Goal: Information Seeking & Learning: Learn about a topic

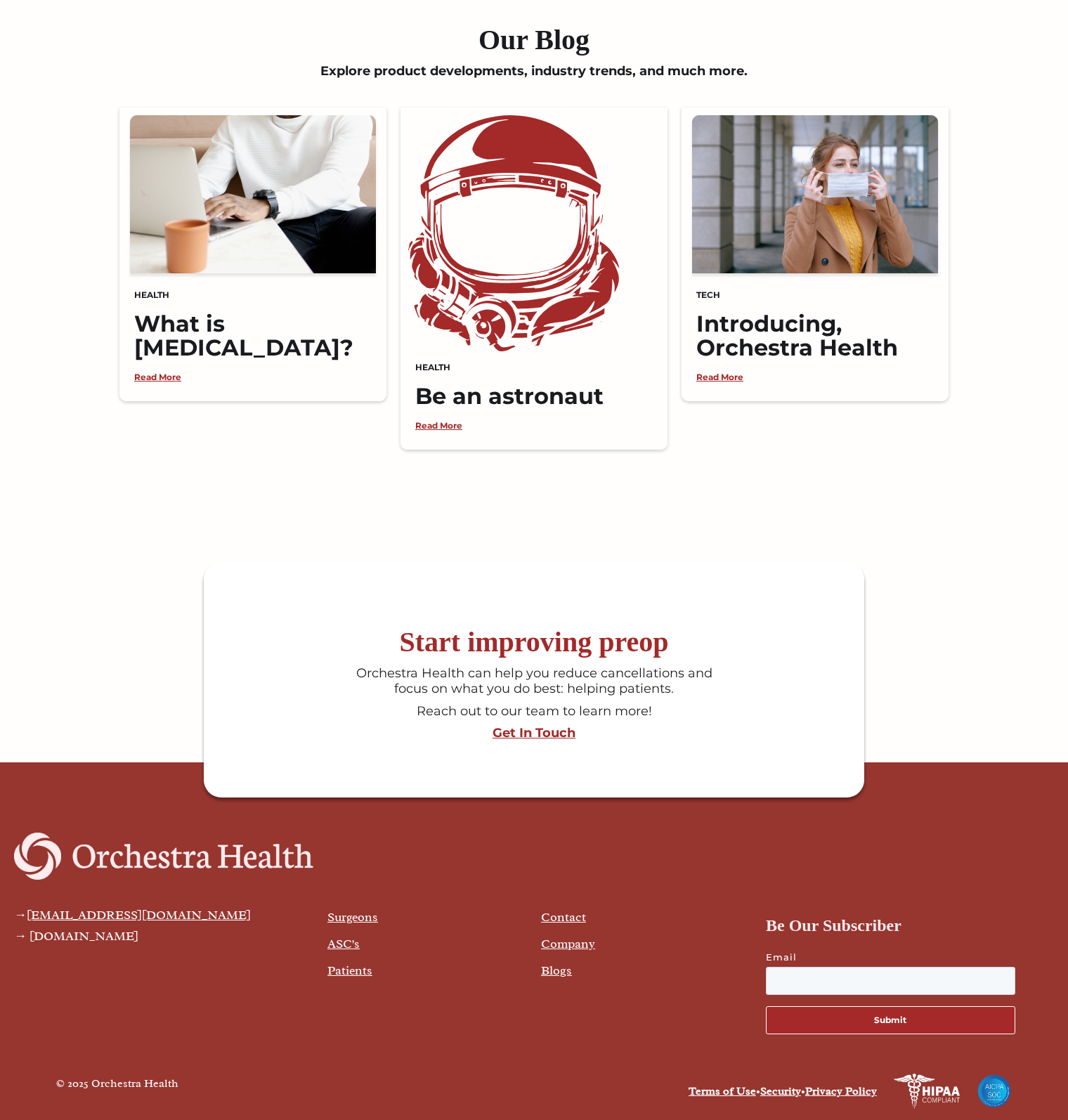
scroll to position [3147, 0]
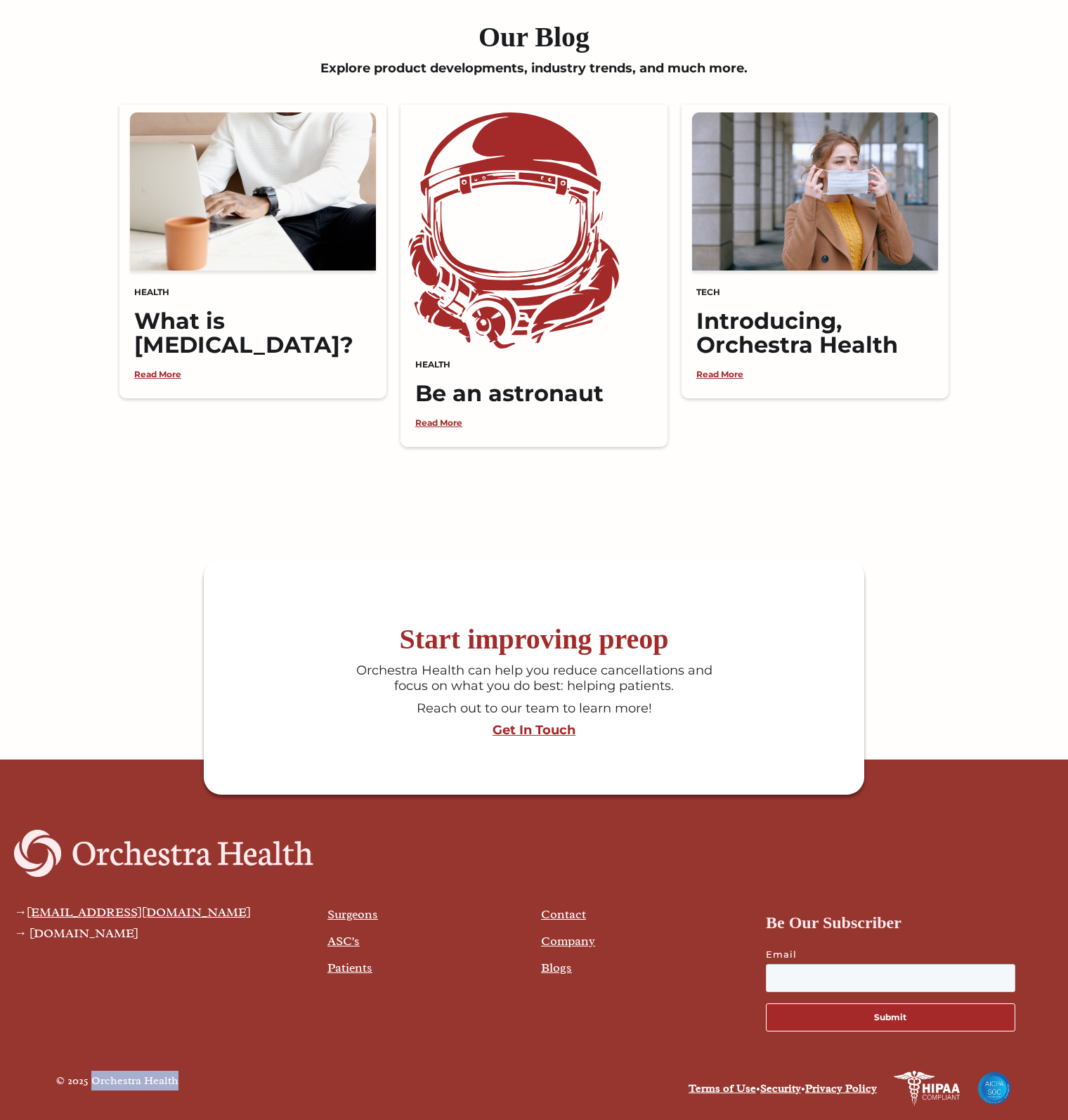
drag, startPoint x: 130, startPoint y: 1077, endPoint x: 90, endPoint y: 1076, distance: 40.0
click at [90, 1076] on div "© 2025 Orchestra Health" at bounding box center [291, 1088] width 470 height 35
click at [377, 1053] on div "→ [EMAIL_ADDRESS][DOMAIN_NAME] → [DOMAIN_NAME] Surgeons ASC's Patients Contact …" at bounding box center [534, 937] width 1068 height 241
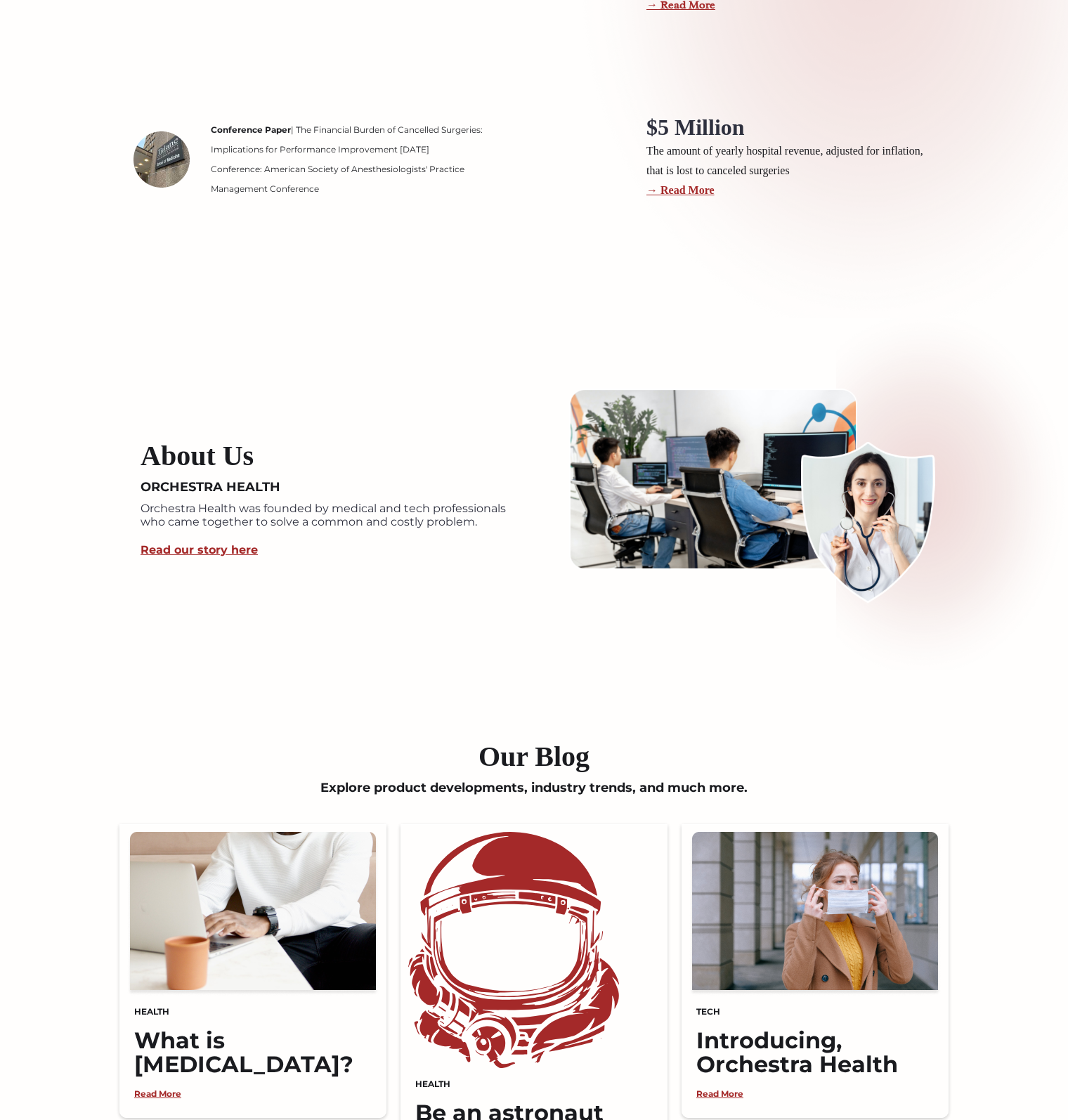
scroll to position [2374, 0]
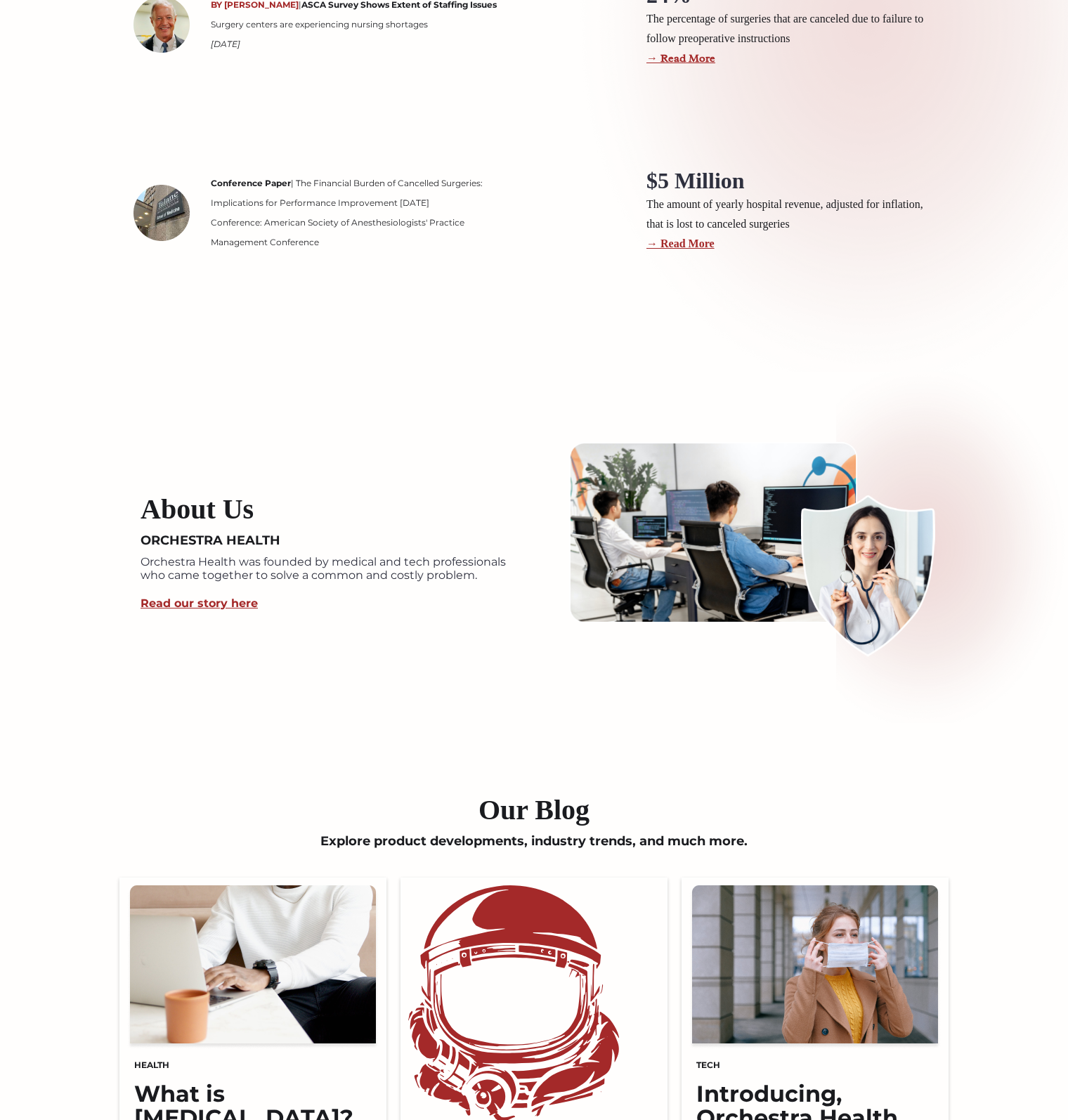
click at [224, 602] on link "Read our story here" at bounding box center [199, 603] width 117 height 13
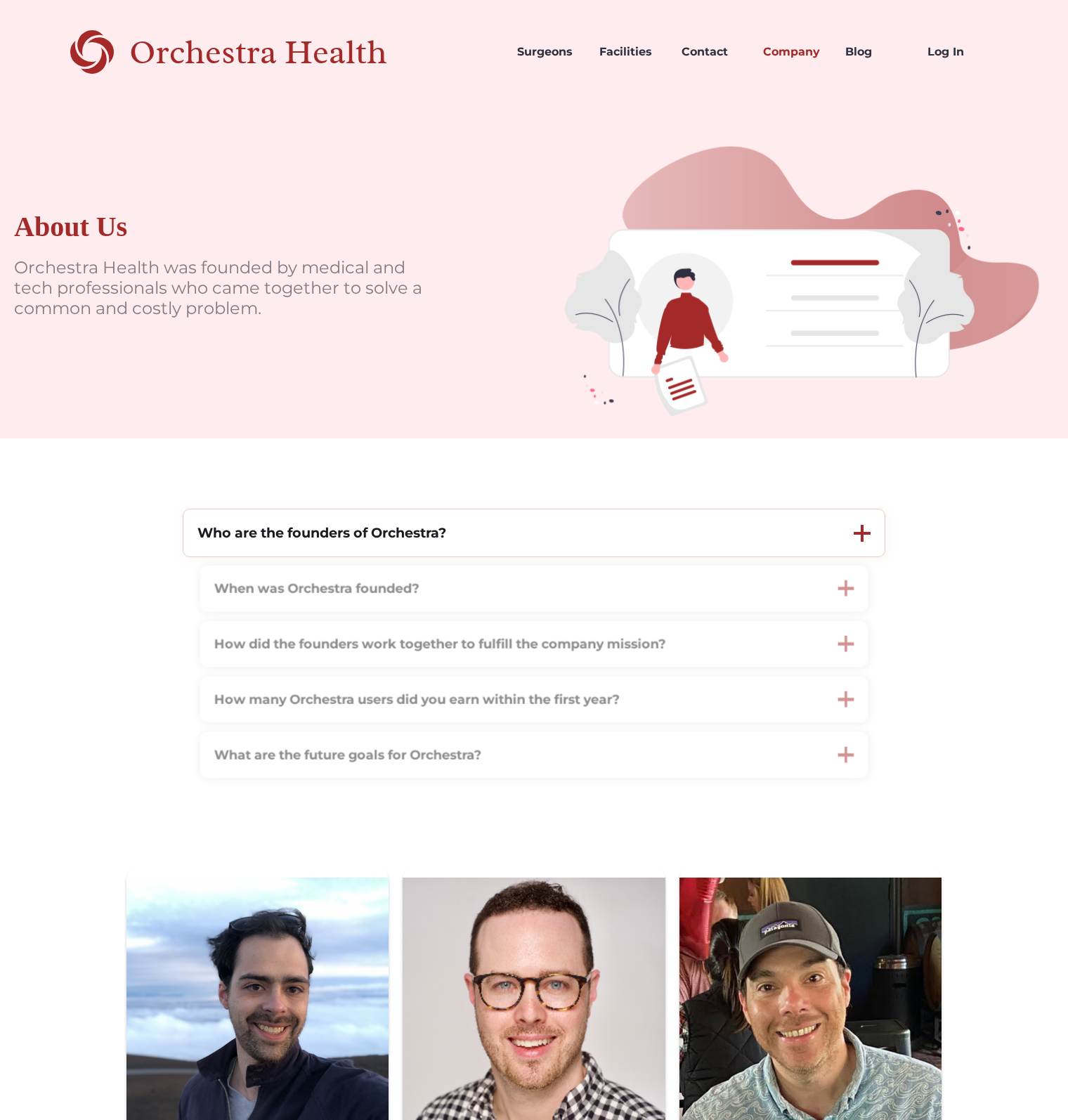
click at [413, 534] on strong "Who are the founders of Orchestra?" at bounding box center [321, 532] width 249 height 17
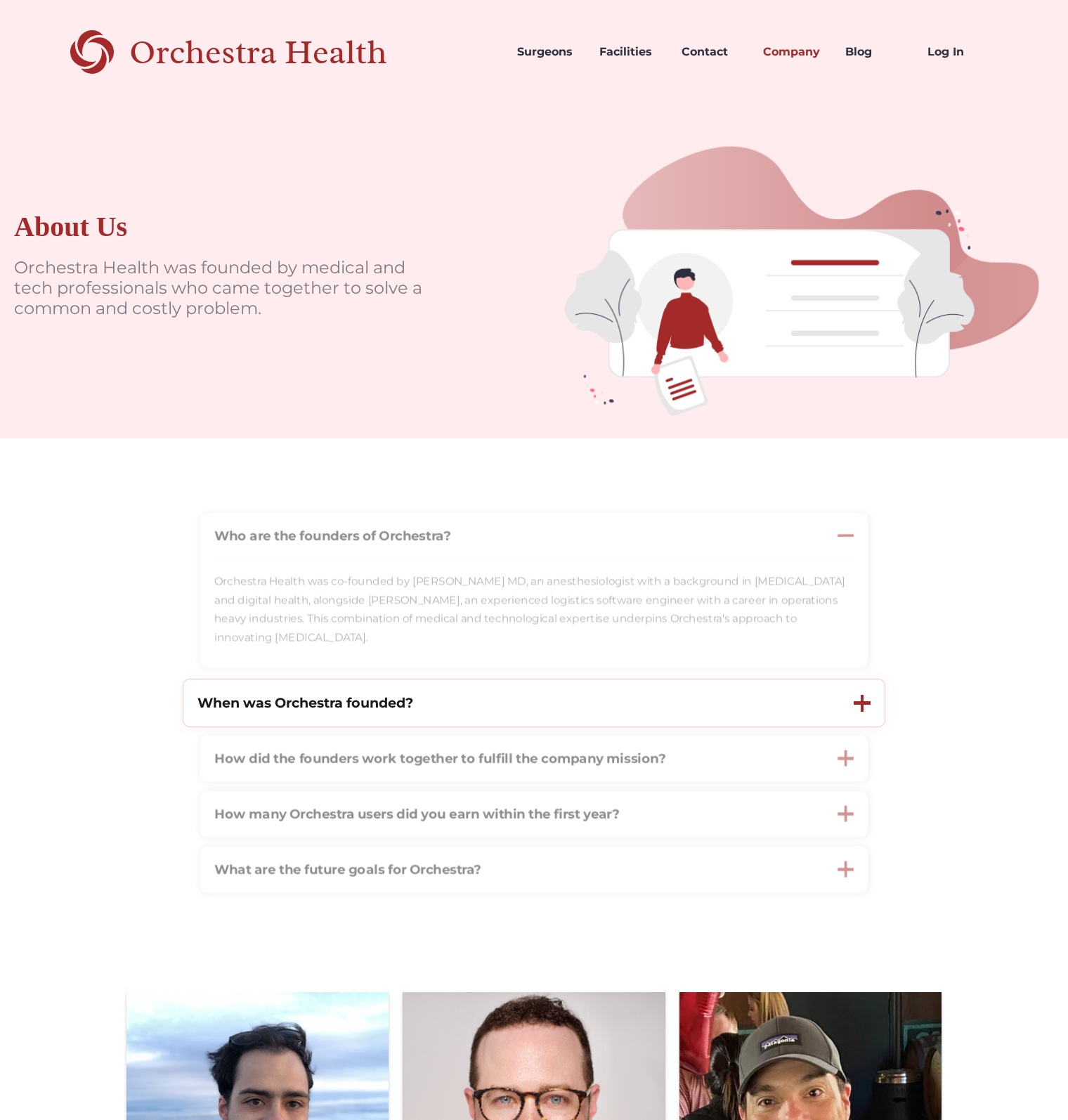
click at [360, 710] on strong "When was Orchestra founded?" at bounding box center [305, 703] width 216 height 17
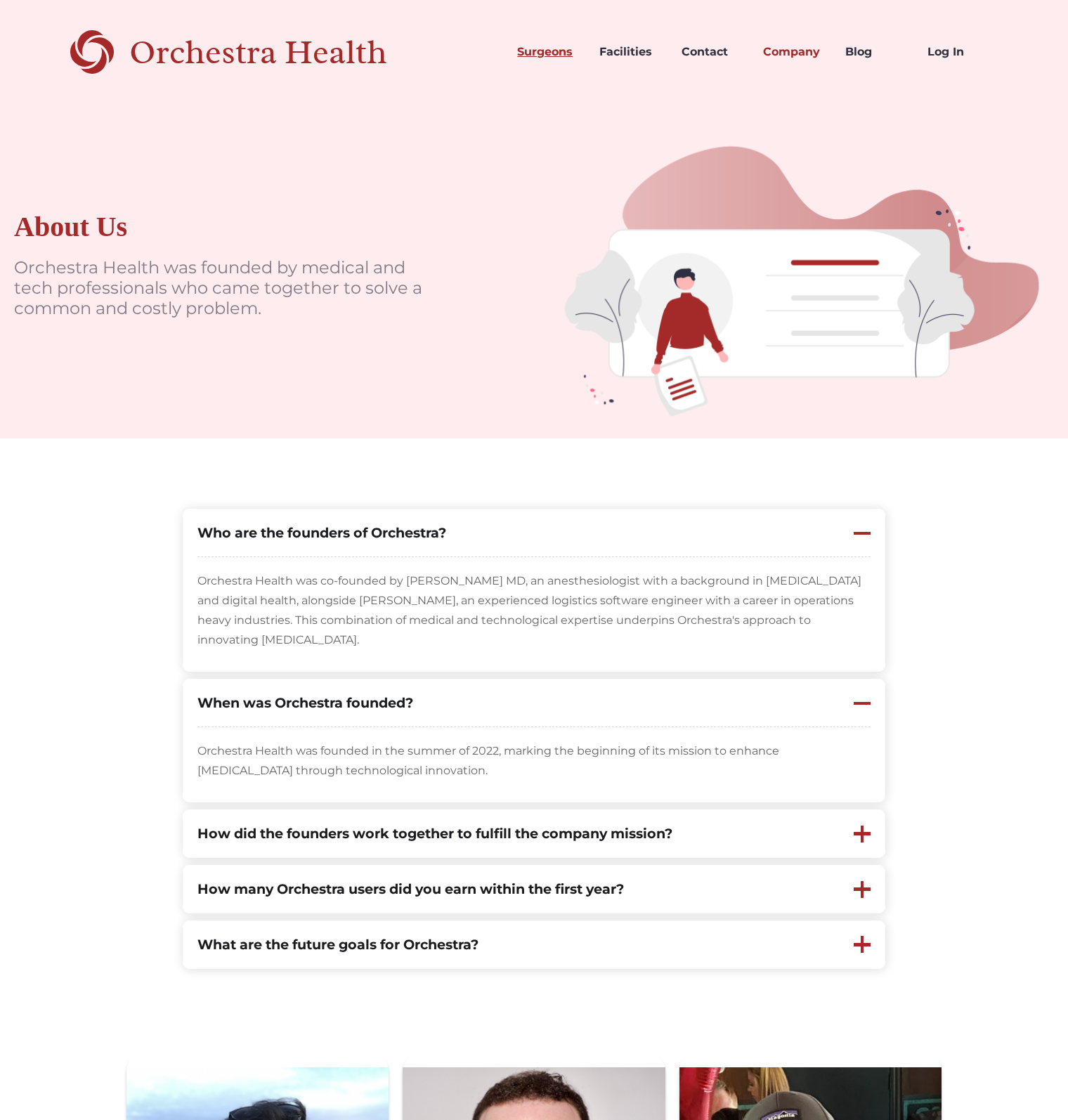
click at [559, 51] on link "Surgeons" at bounding box center [547, 51] width 82 height 48
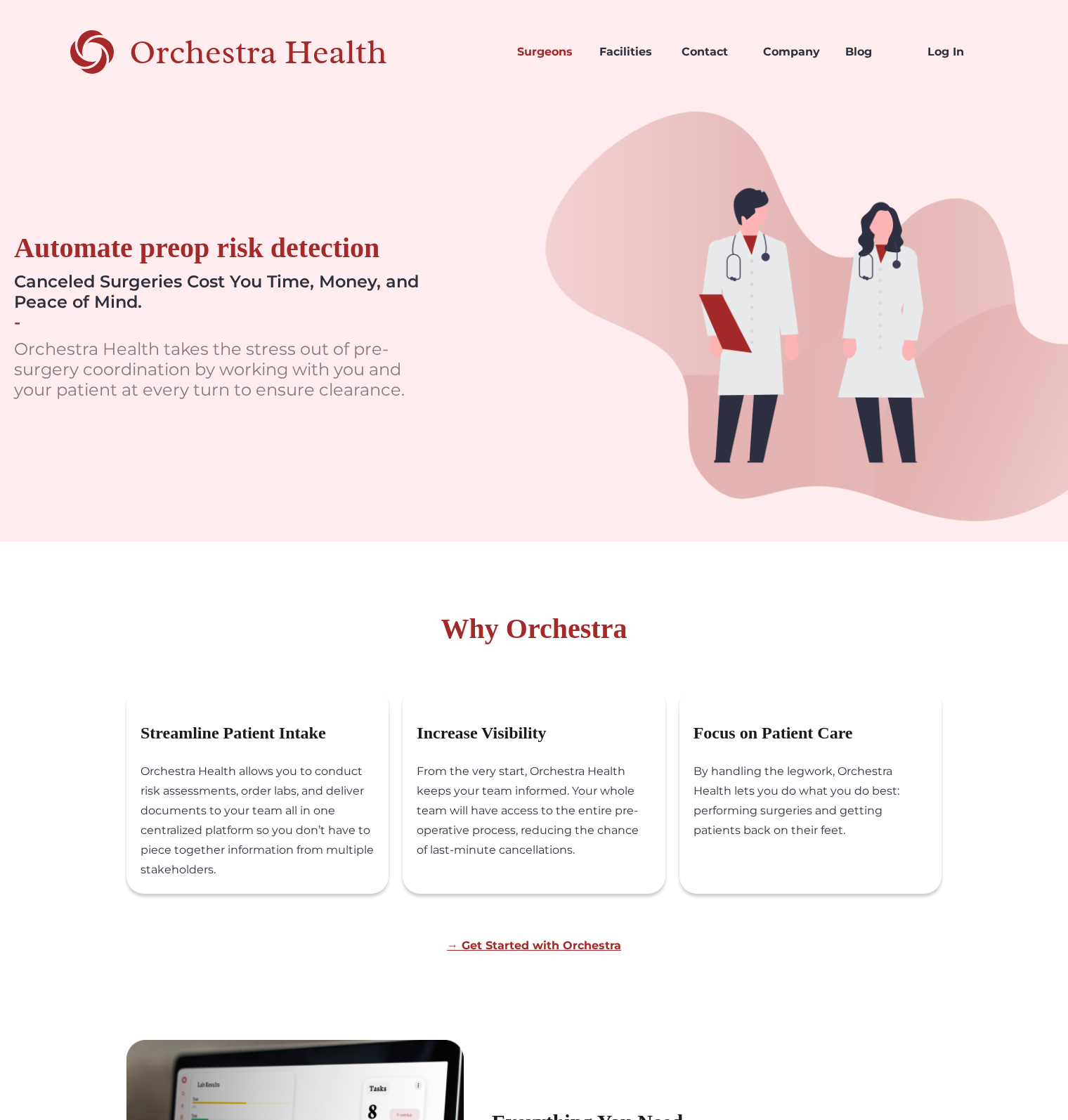
click at [231, 40] on div "Orchestra Health" at bounding box center [283, 52] width 307 height 29
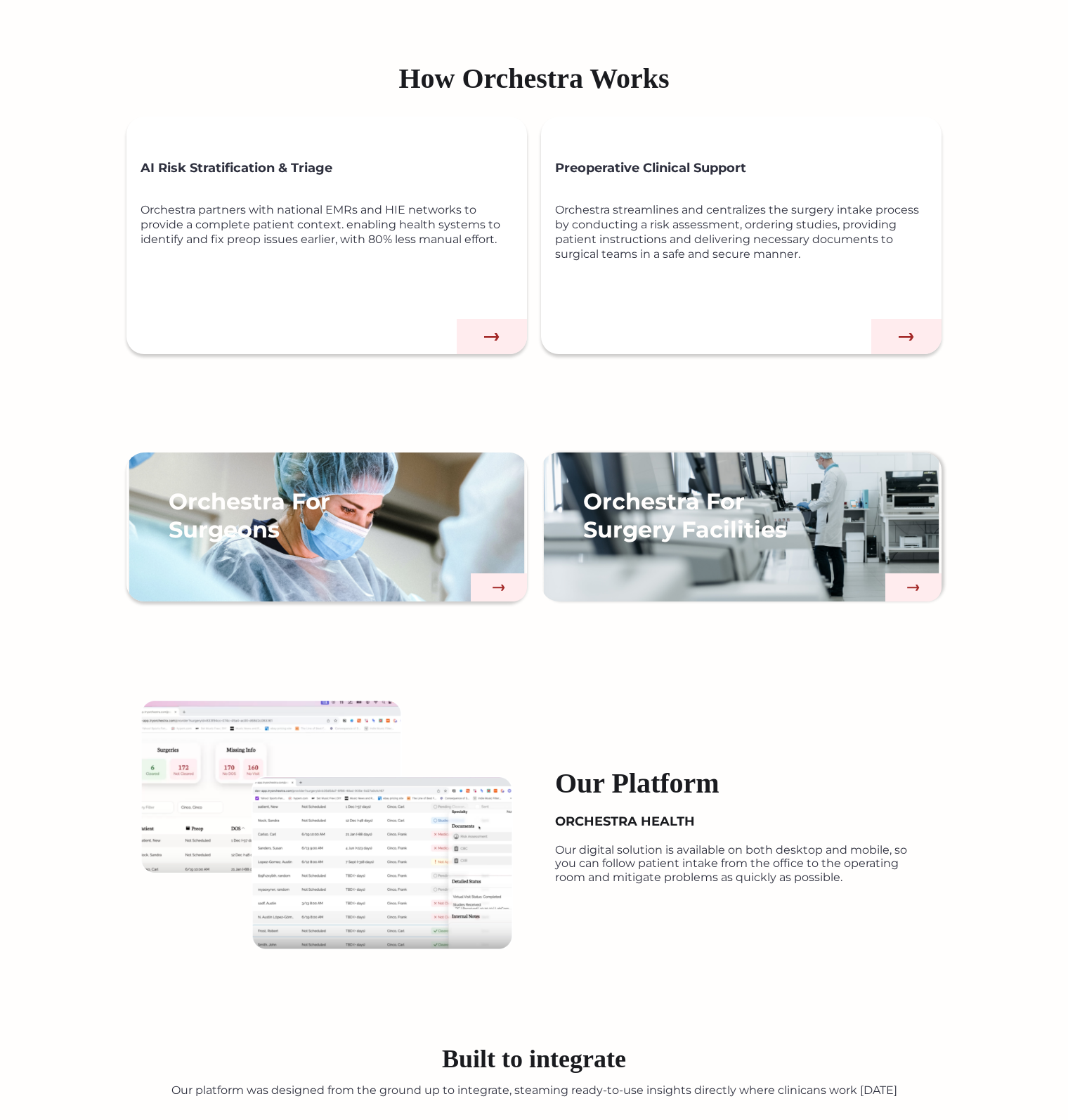
scroll to position [843, 0]
